Goal: Entertainment & Leisure: Consume media (video, audio)

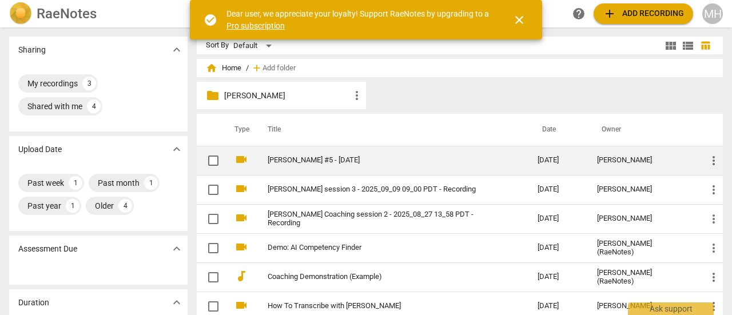
click at [315, 158] on link "[PERSON_NAME] #5 - [DATE]" at bounding box center [382, 160] width 229 height 9
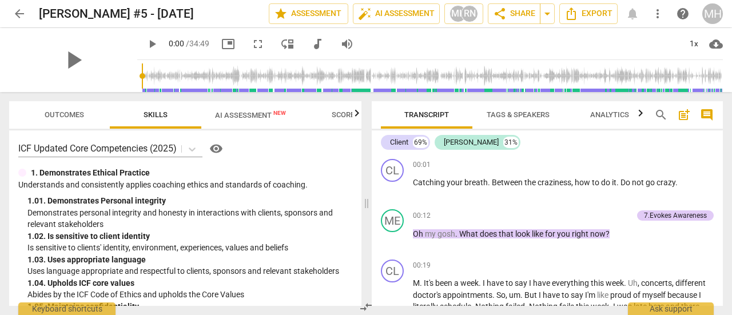
click at [88, 62] on div "play_arrow" at bounding box center [73, 60] width 128 height 64
click at [67, 65] on span "play_arrow" at bounding box center [73, 60] width 30 height 30
click at [102, 68] on div "pause" at bounding box center [73, 60] width 128 height 64
click at [221, 39] on span "picture_in_picture" at bounding box center [228, 44] width 14 height 14
type input "4"
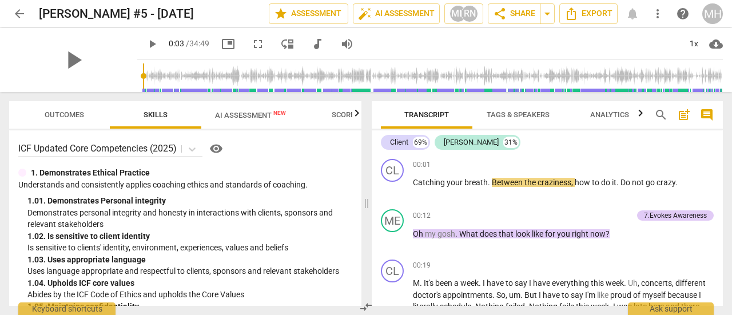
click at [109, 78] on div "play_arrow" at bounding box center [73, 60] width 128 height 64
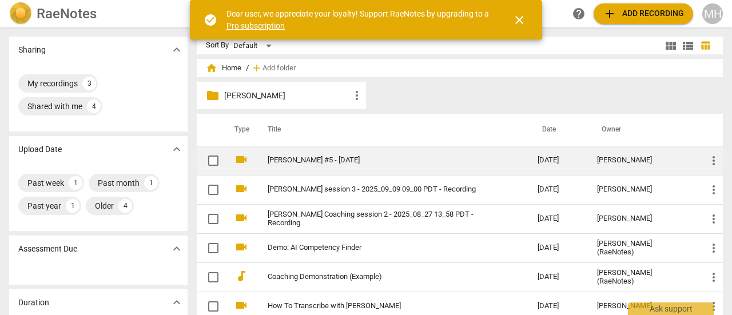
click at [314, 164] on link "[PERSON_NAME] #5 - [DATE]" at bounding box center [382, 160] width 229 height 9
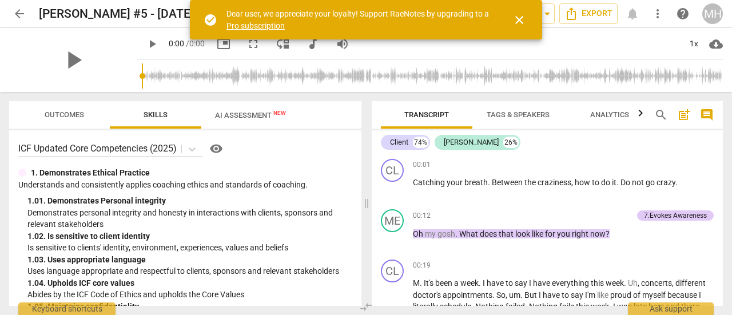
click at [520, 23] on span "close" at bounding box center [519, 20] width 14 height 14
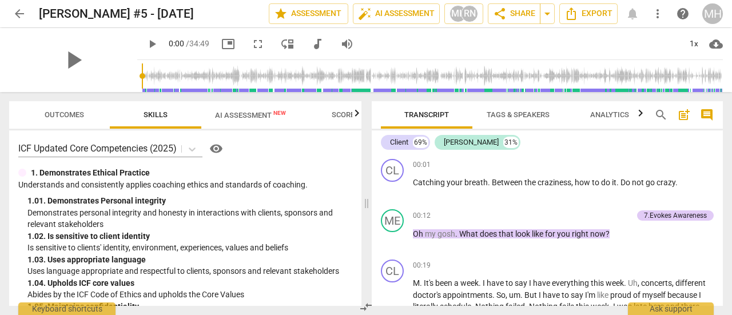
click at [251, 43] on span "fullscreen" at bounding box center [258, 44] width 14 height 14
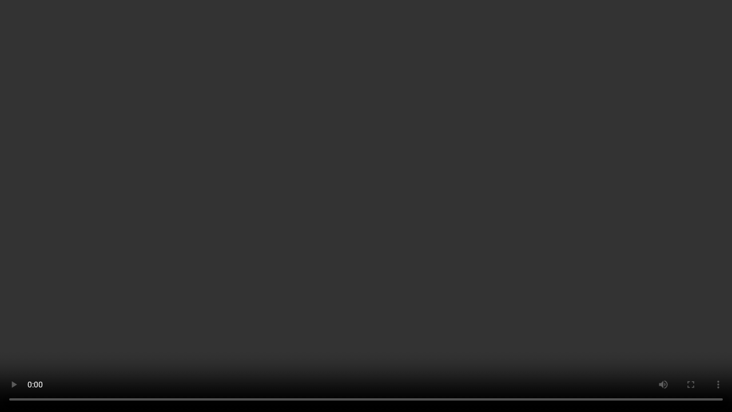
click at [710, 55] on video at bounding box center [366, 206] width 732 height 412
click at [169, 275] on video at bounding box center [366, 206] width 732 height 412
type input "3"
click at [655, 302] on video at bounding box center [366, 206] width 732 height 412
click at [141, 302] on video at bounding box center [366, 206] width 732 height 412
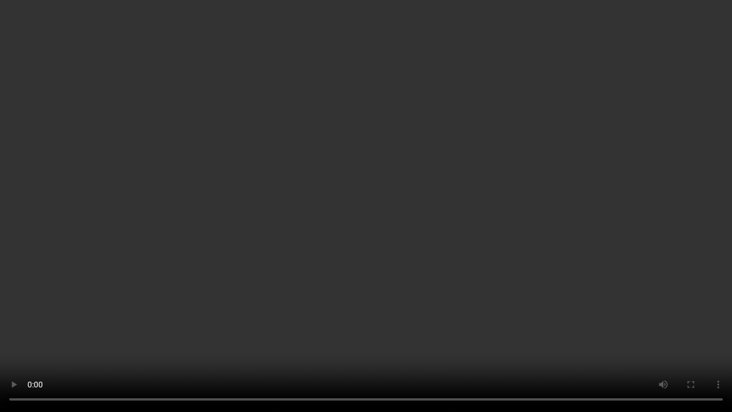
scroll to position [2341, 0]
click at [151, 314] on video at bounding box center [366, 206] width 732 height 412
click at [637, 145] on video at bounding box center [366, 206] width 732 height 412
click at [624, 258] on video at bounding box center [366, 206] width 732 height 412
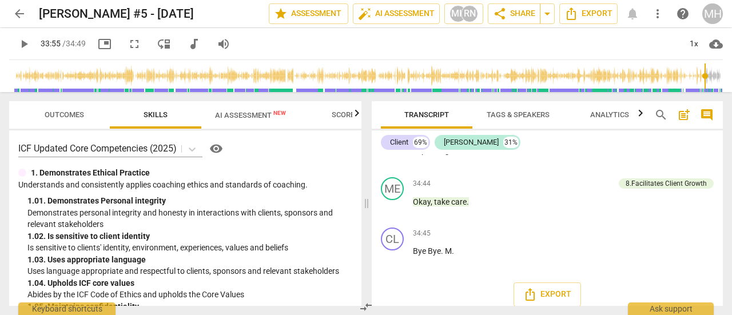
scroll to position [8788, 0]
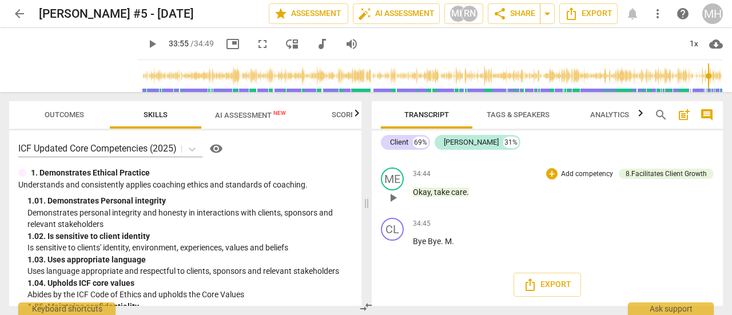
type input "2035"
